Goal: Check status: Check status

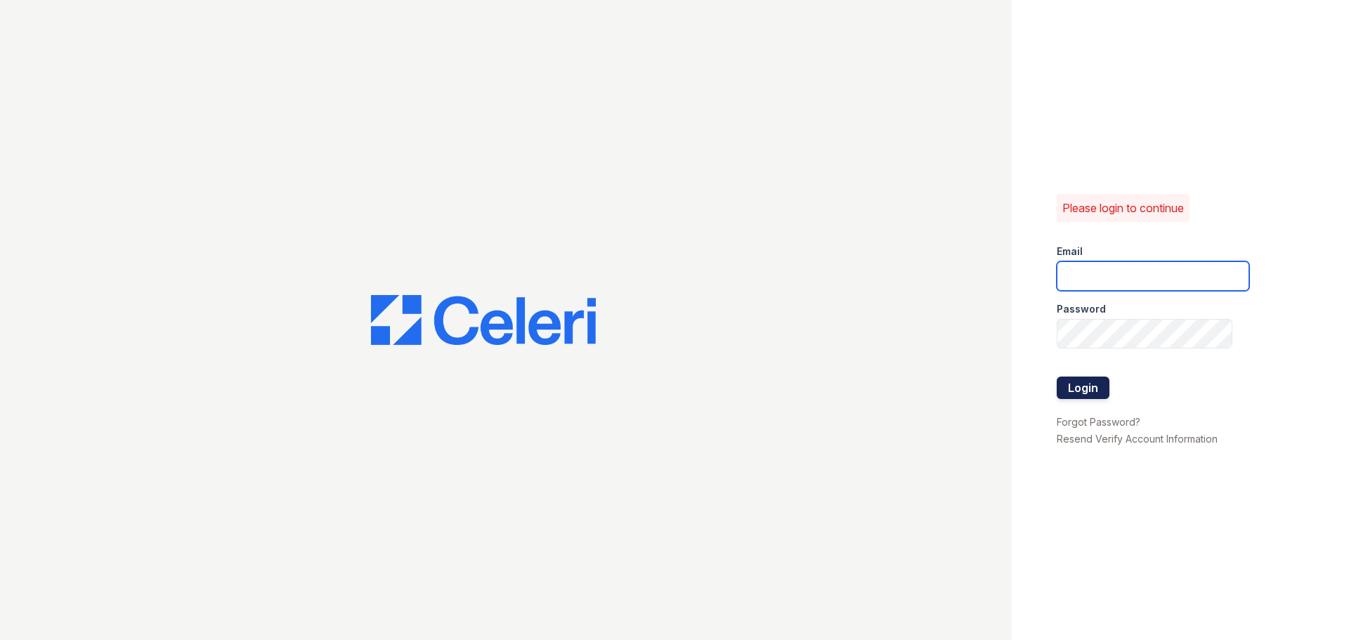
type input "treepoint3@cafmanagement.com"
click at [1087, 384] on button "Login" at bounding box center [1083, 388] width 53 height 22
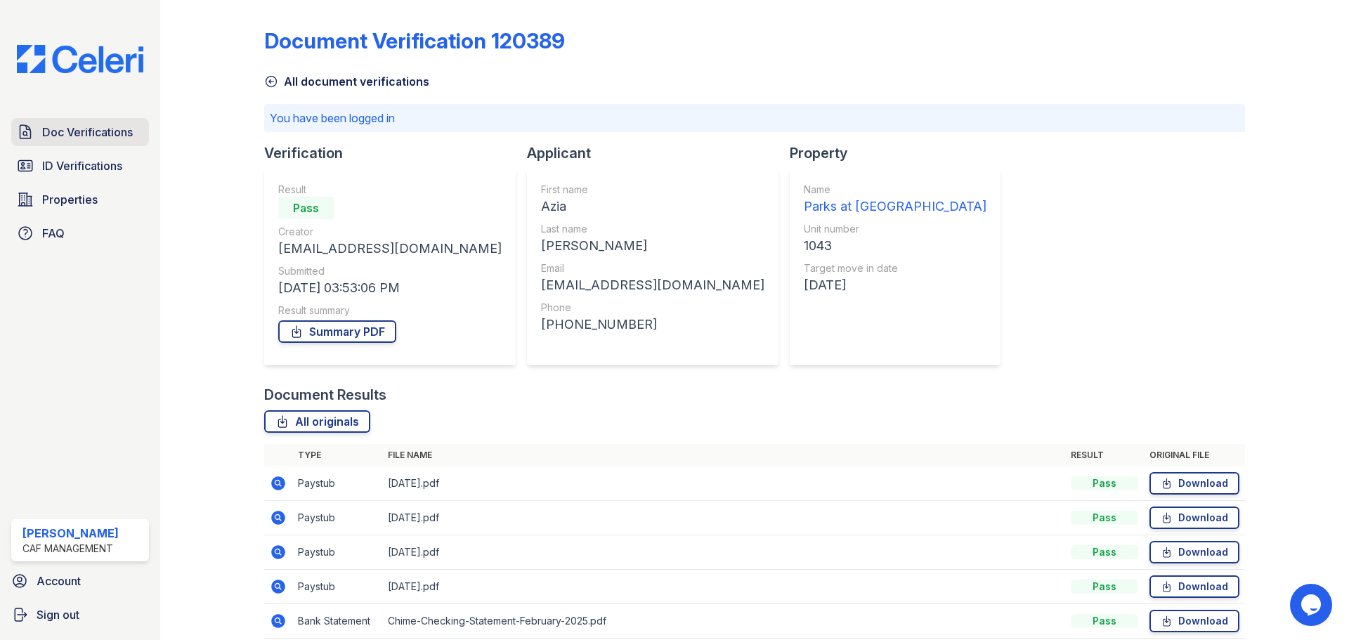
click at [50, 133] on span "Doc Verifications" at bounding box center [87, 132] width 91 height 17
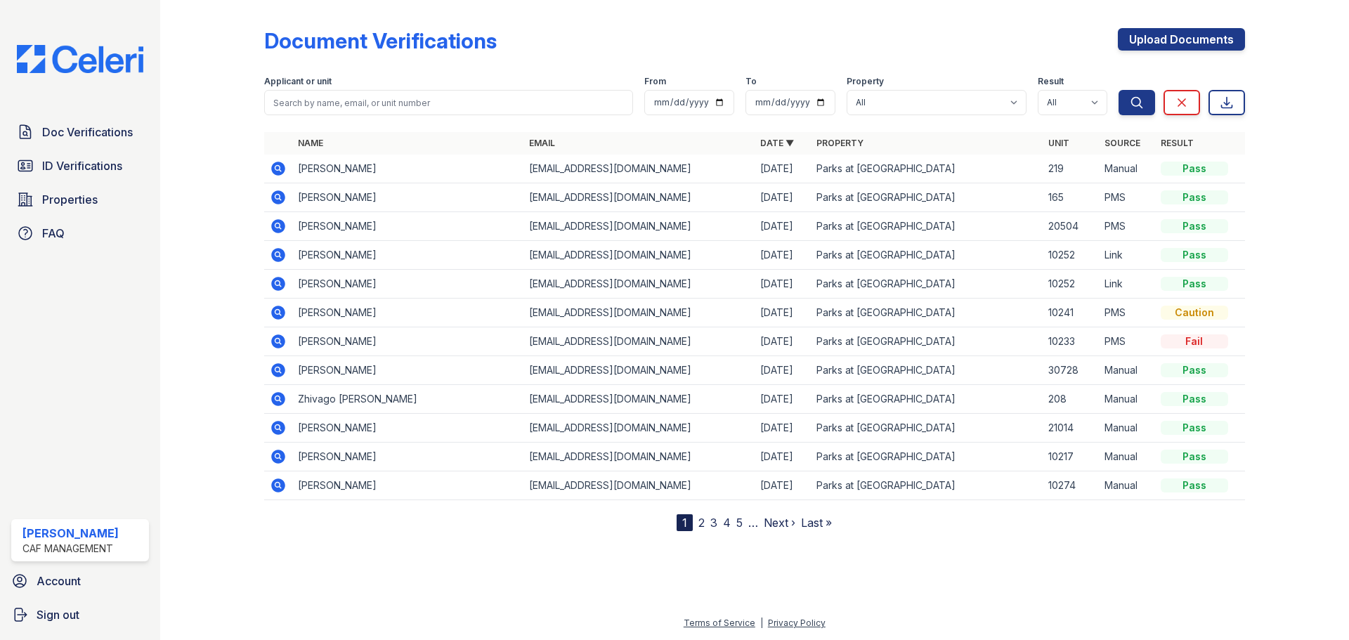
click at [277, 346] on icon at bounding box center [278, 342] width 14 height 14
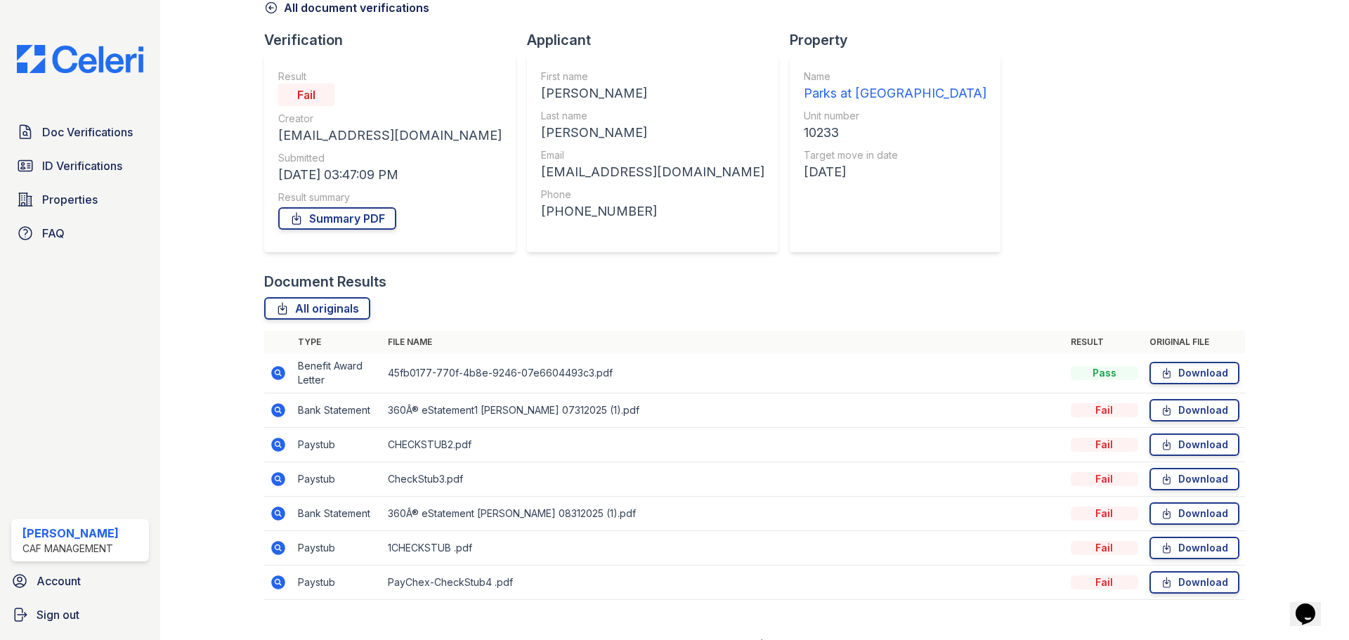
scroll to position [96, 0]
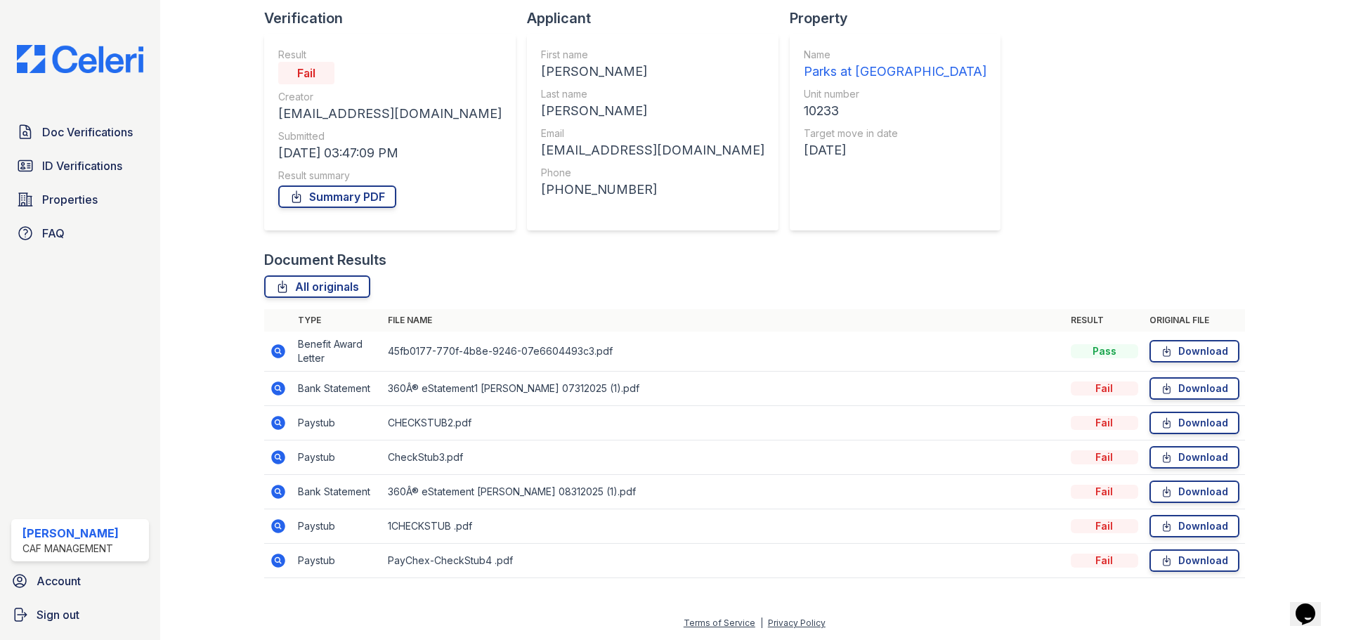
click at [279, 348] on icon at bounding box center [278, 351] width 14 height 14
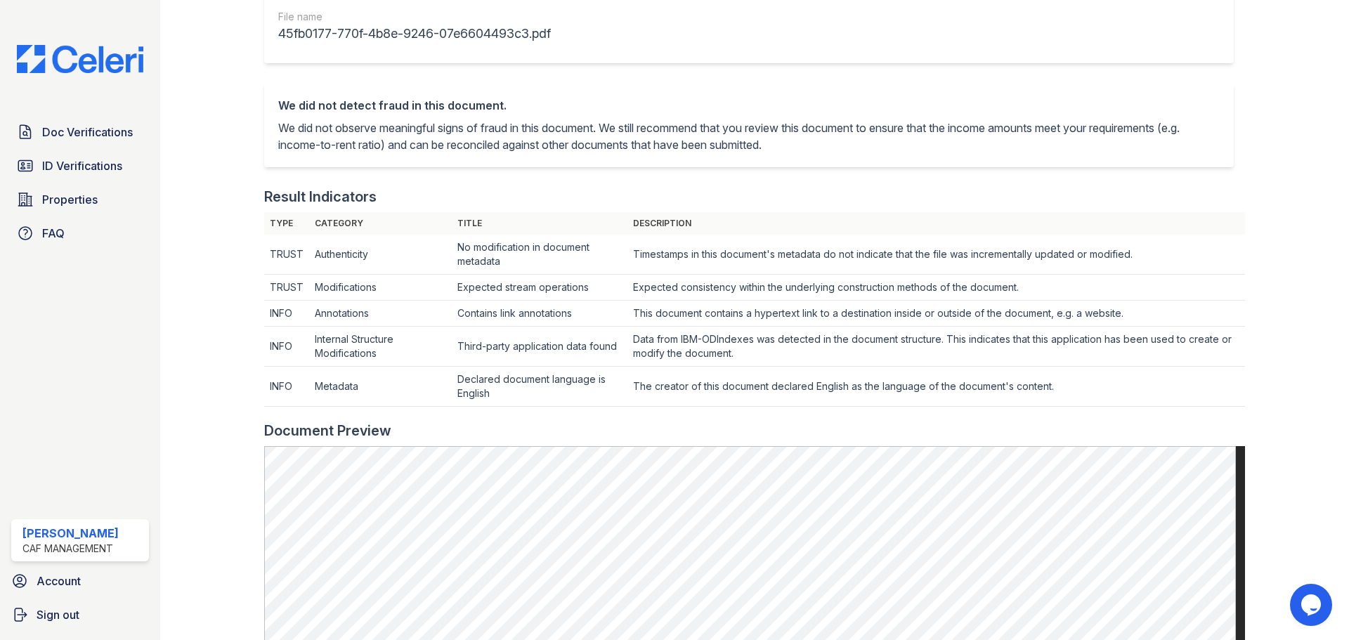
scroll to position [70, 0]
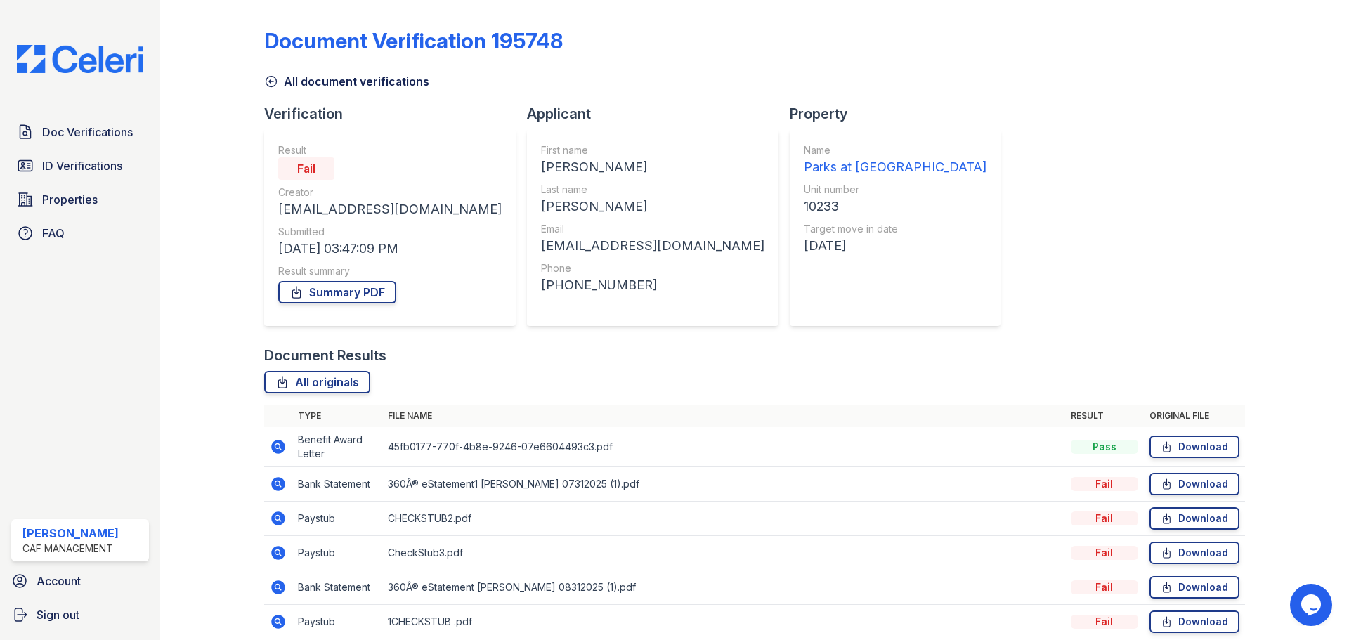
click at [278, 519] on icon at bounding box center [278, 518] width 4 height 4
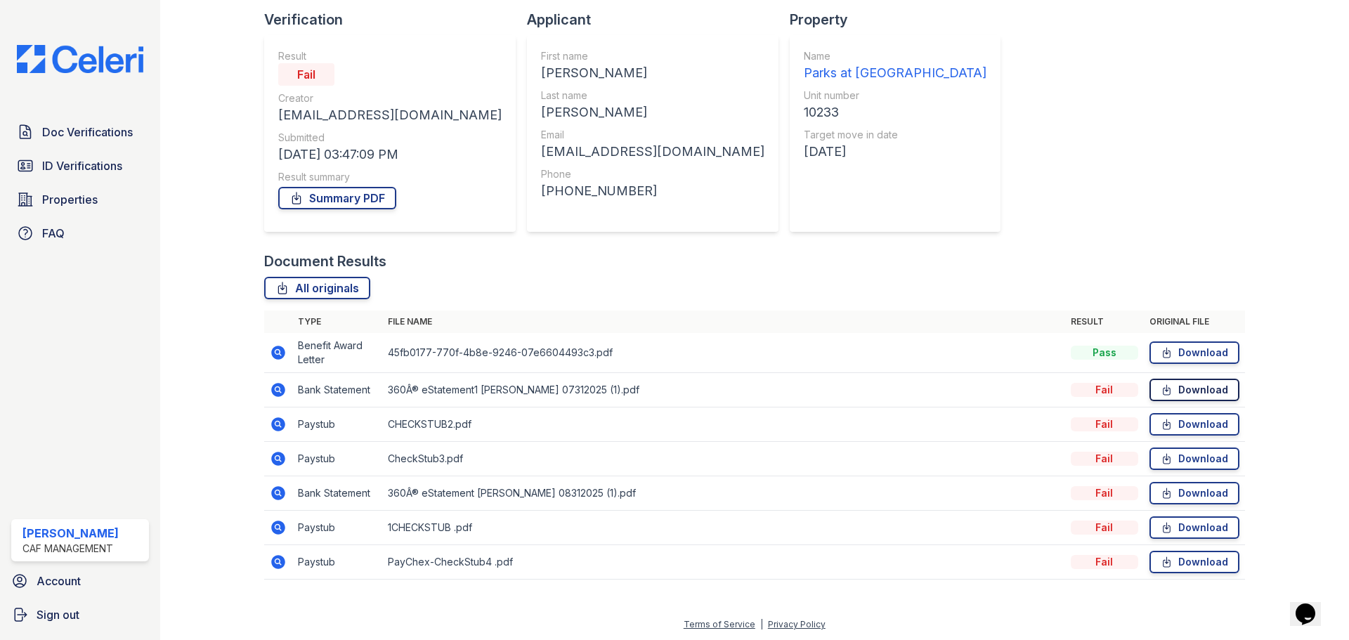
scroll to position [96, 0]
click at [281, 358] on icon at bounding box center [278, 351] width 17 height 17
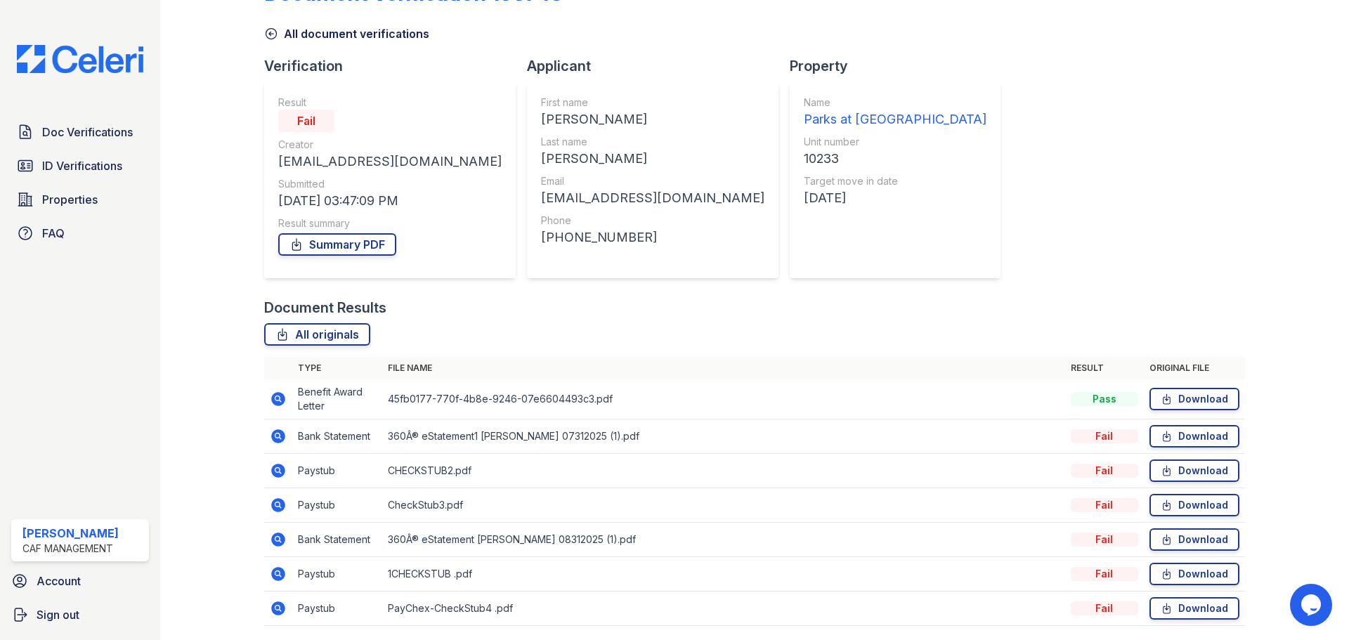
scroll to position [70, 0]
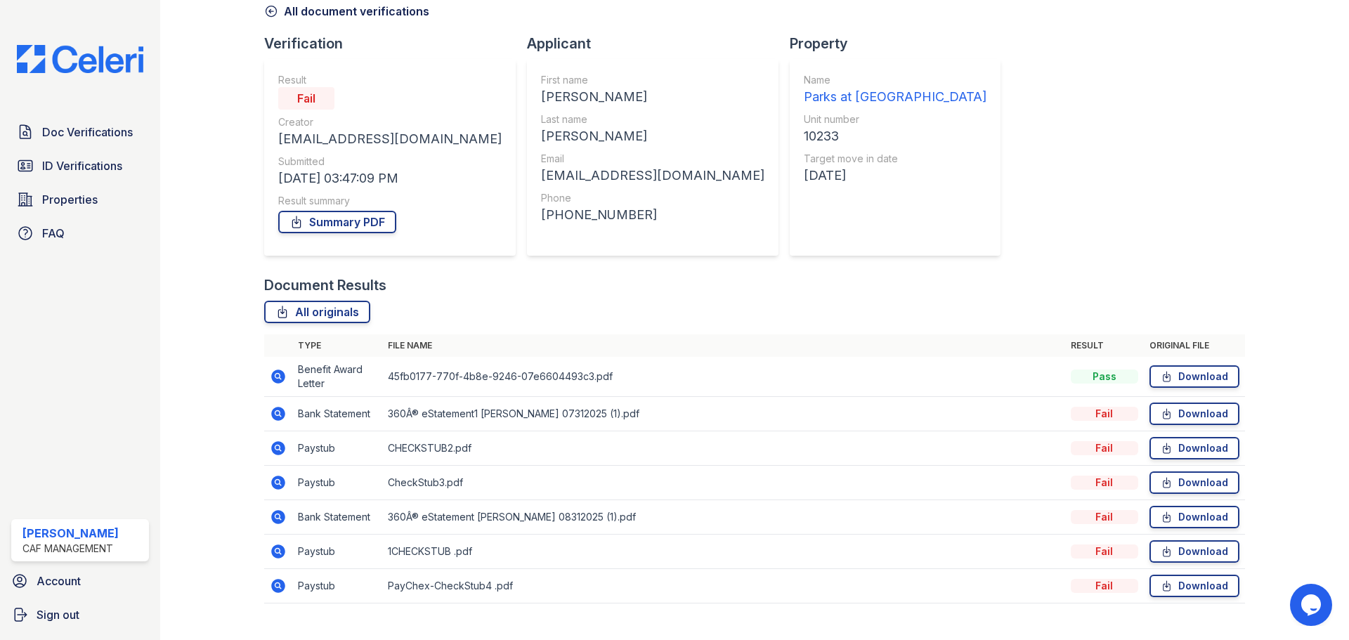
click at [284, 414] on icon at bounding box center [278, 414] width 14 height 14
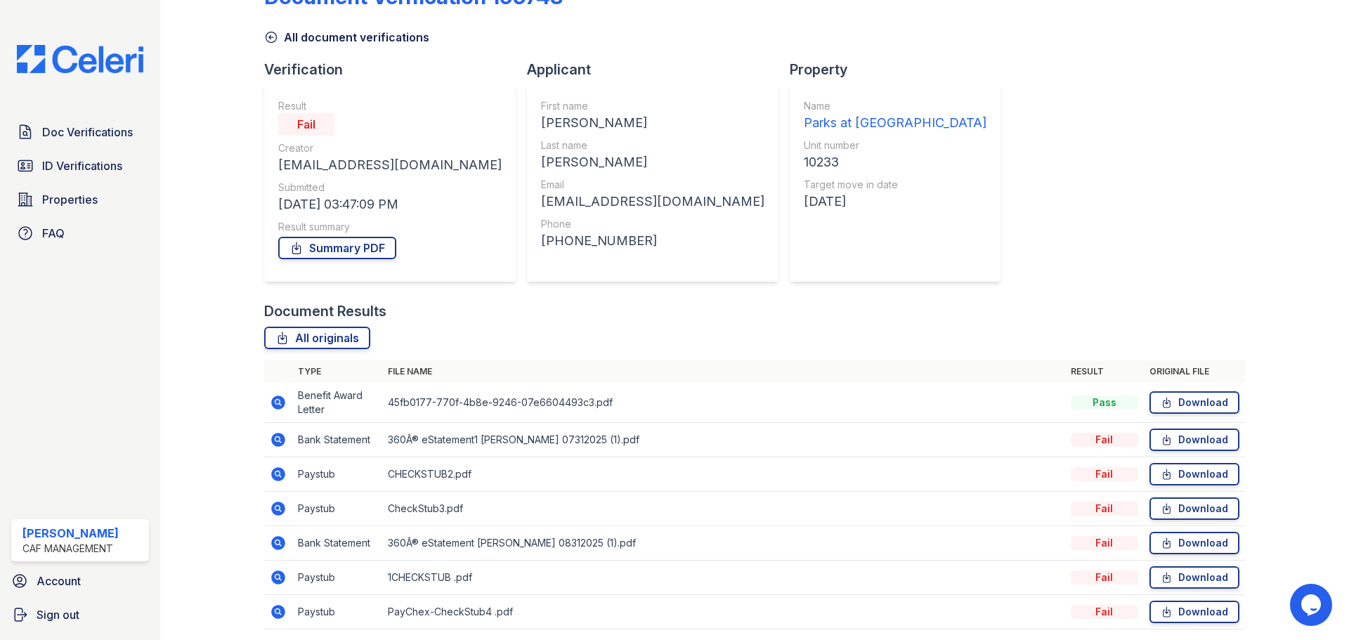
scroll to position [96, 0]
